Goal: Task Accomplishment & Management: Manage account settings

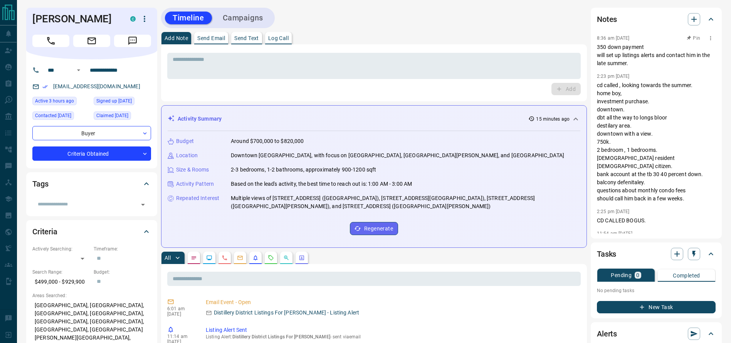
click at [637, 53] on p "350 down payment will set up listings alerts and contact him in the late summer." at bounding box center [656, 55] width 119 height 24
click at [577, 53] on div "* ​" at bounding box center [373, 66] width 413 height 26
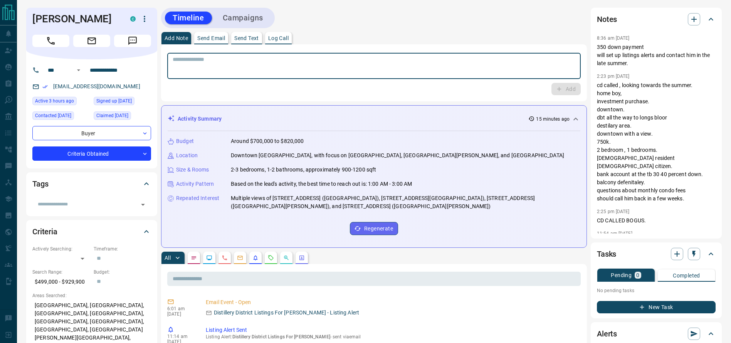
click at [562, 19] on div "Timeline Campaigns" at bounding box center [374, 18] width 426 height 20
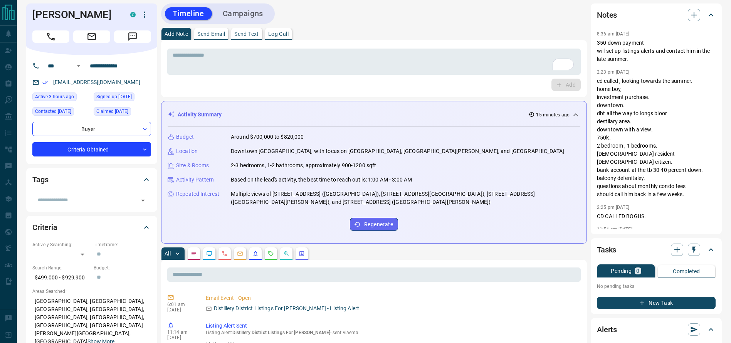
scroll to position [6, 0]
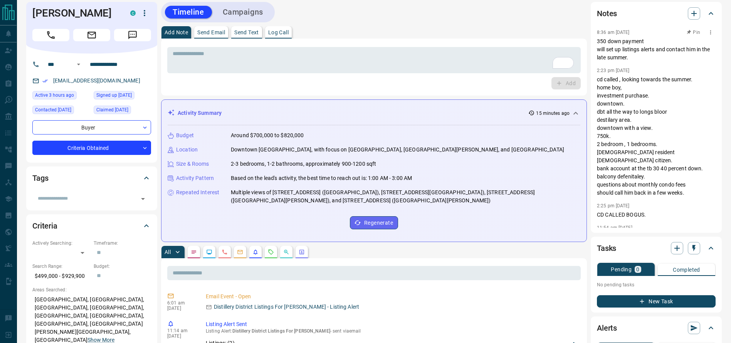
click at [630, 30] on p "8:36 am [DATE]" at bounding box center [613, 32] width 33 height 5
click at [604, 45] on p "350 down payment will set up listings alerts and contact him in the late summer." at bounding box center [656, 49] width 119 height 24
click at [537, 30] on div "Add Note Send Email Send Text Log Call" at bounding box center [374, 32] width 426 height 12
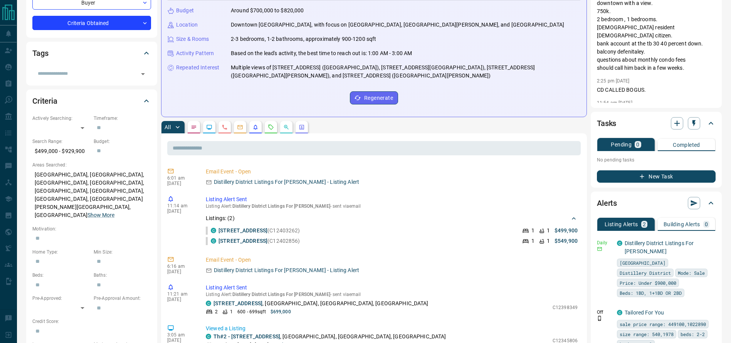
scroll to position [0, 0]
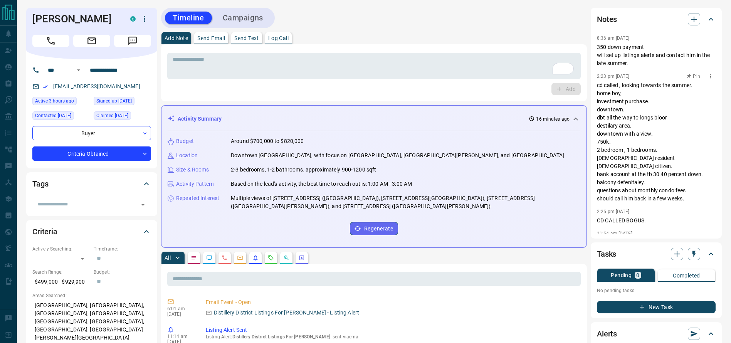
click at [629, 108] on p "cd called , looking towards the summer. home boy, investment purchase. downtown…" at bounding box center [656, 141] width 119 height 121
click at [609, 99] on p "cd called , looking towards the summer. home boy, investment purchase. downtown…" at bounding box center [656, 141] width 119 height 121
click at [594, 112] on div "Notes 8:36 am [DATE] 350 down payment will set up listings alerts and contact h…" at bounding box center [656, 123] width 131 height 231
click at [608, 133] on p "cd called , looking towards the summer. home boy, investment purchase. downtown…" at bounding box center [656, 141] width 119 height 121
click at [623, 157] on p "cd called , looking towards the summer. home boy, investment purchase. downtown…" at bounding box center [656, 141] width 119 height 121
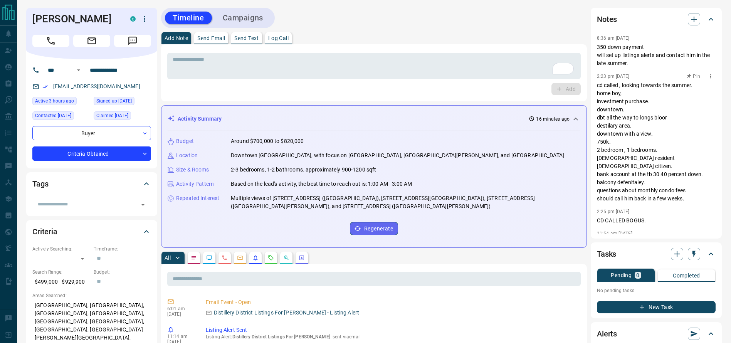
click at [595, 143] on div "Notes 8:36 am [DATE] 350 down payment will set up listings alerts and contact h…" at bounding box center [656, 123] width 131 height 231
click at [605, 145] on p "cd called , looking towards the summer. home boy, investment purchase. downtown…" at bounding box center [656, 141] width 119 height 121
click at [654, 167] on p "cd called , looking towards the summer. home boy, investment purchase. downtown…" at bounding box center [656, 141] width 119 height 121
click at [673, 157] on p "cd called , looking towards the summer. home boy, investment purchase. downtown…" at bounding box center [656, 141] width 119 height 121
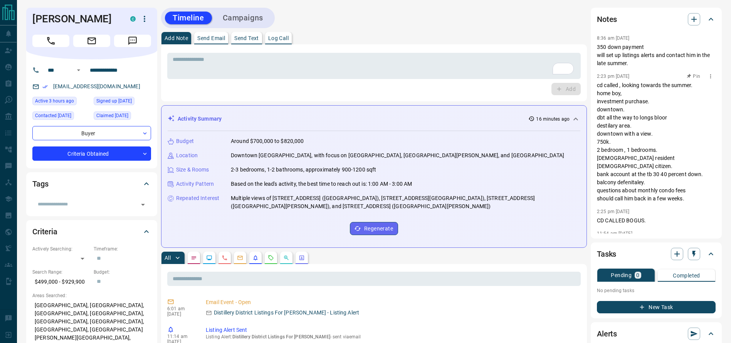
click at [649, 142] on p "cd called , looking towards the summer. home boy, investment purchase. downtown…" at bounding box center [656, 141] width 119 height 121
click at [594, 142] on div "Notes 8:36 am [DATE] 350 down payment will set up listings alerts and contact h…" at bounding box center [656, 123] width 131 height 231
click at [56, 38] on button "Call" at bounding box center [50, 41] width 37 height 12
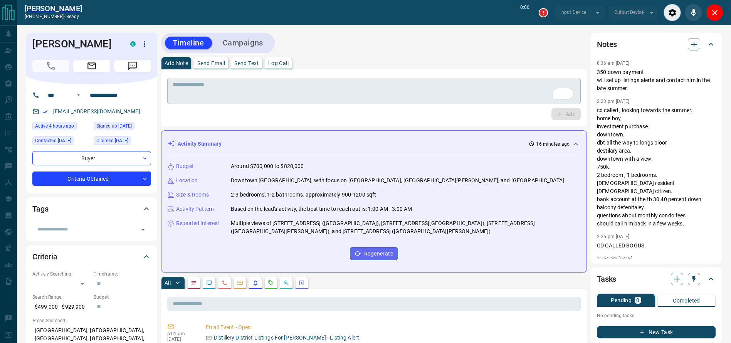
type input "*******"
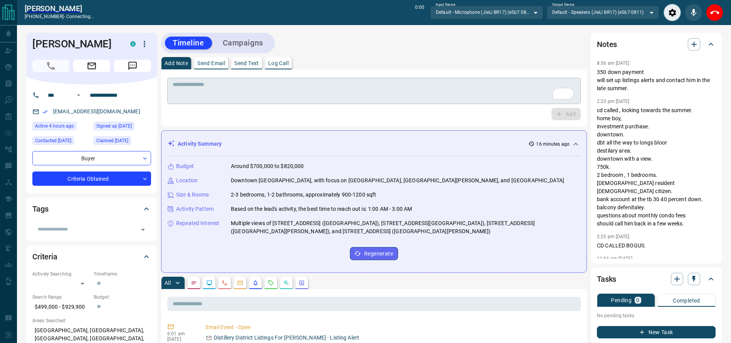
click at [380, 101] on div "* ​" at bounding box center [373, 91] width 413 height 26
click at [710, 15] on icon "End Call" at bounding box center [714, 12] width 9 height 9
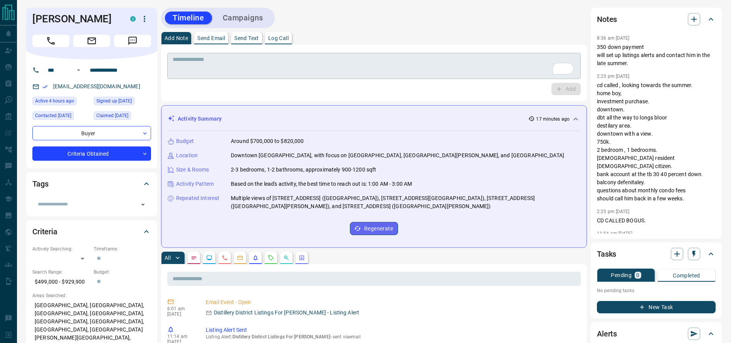
click at [472, 76] on div "* ​" at bounding box center [373, 66] width 413 height 26
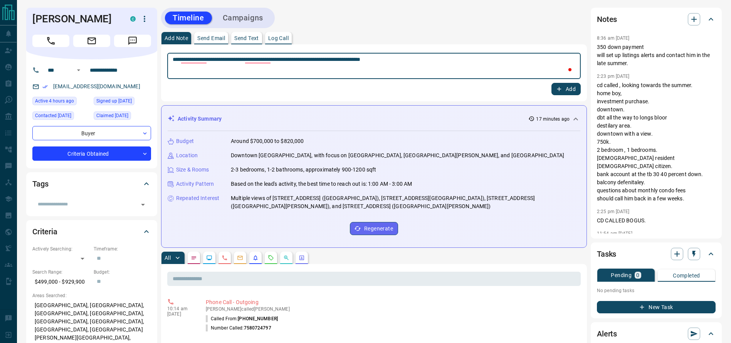
type textarea "**********"
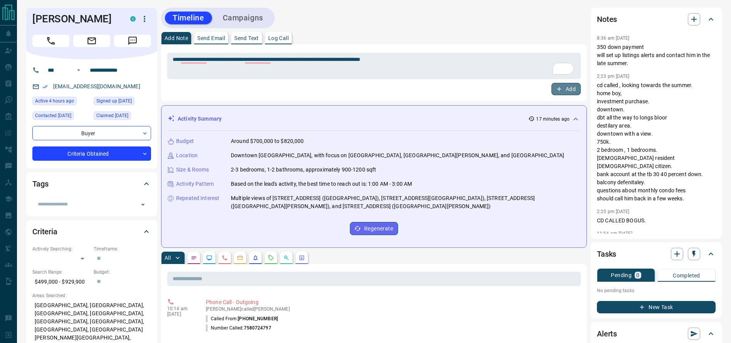
click at [558, 87] on icon "button" at bounding box center [559, 89] width 7 height 7
